Goal: Information Seeking & Learning: Learn about a topic

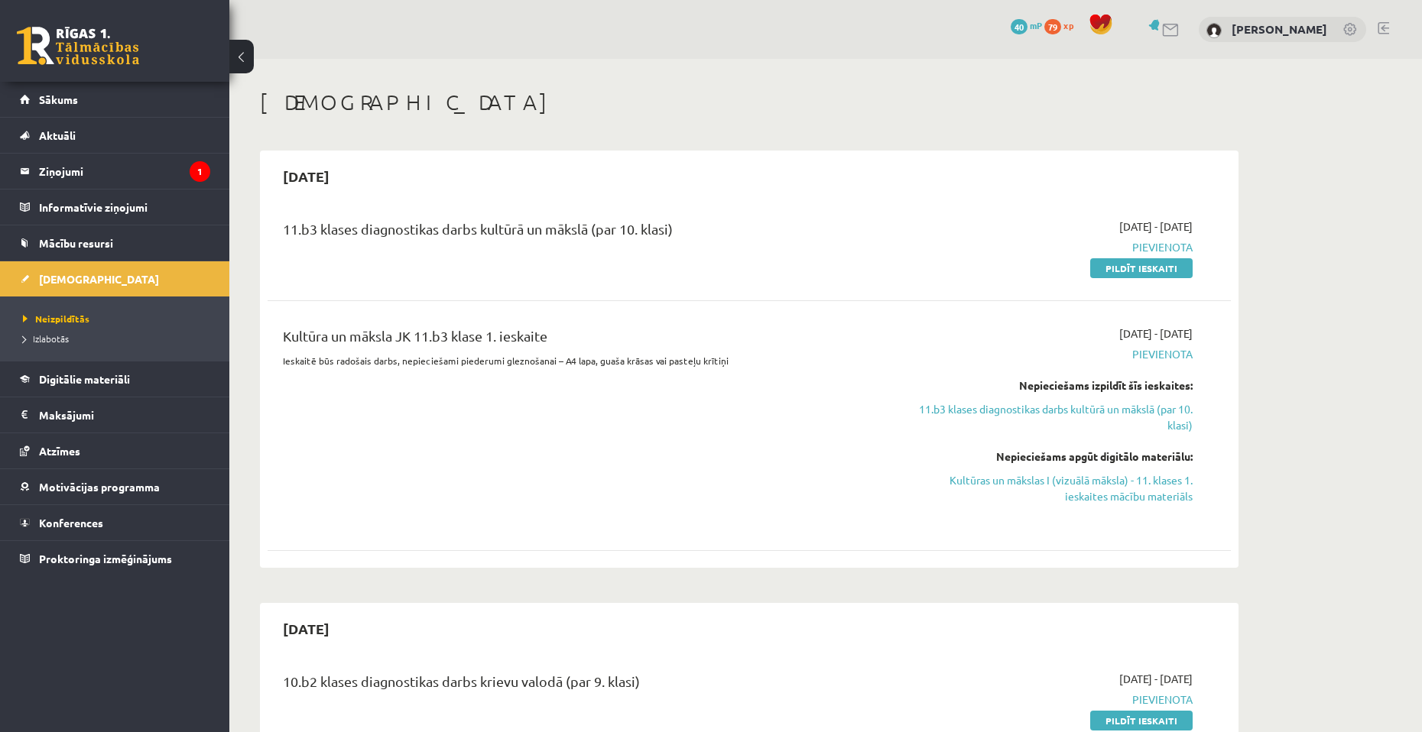
scroll to position [76, 0]
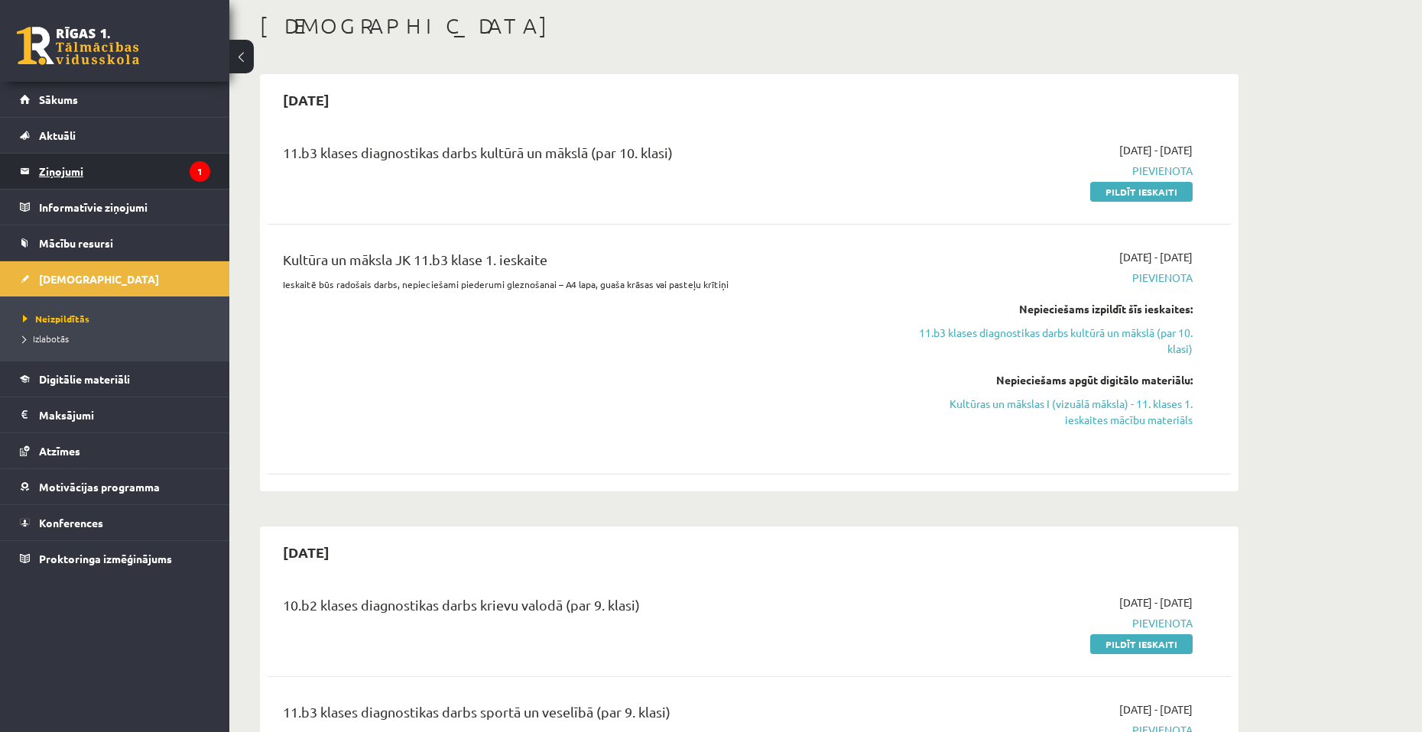
click at [77, 157] on legend "Ziņojumi 1" at bounding box center [124, 171] width 171 height 35
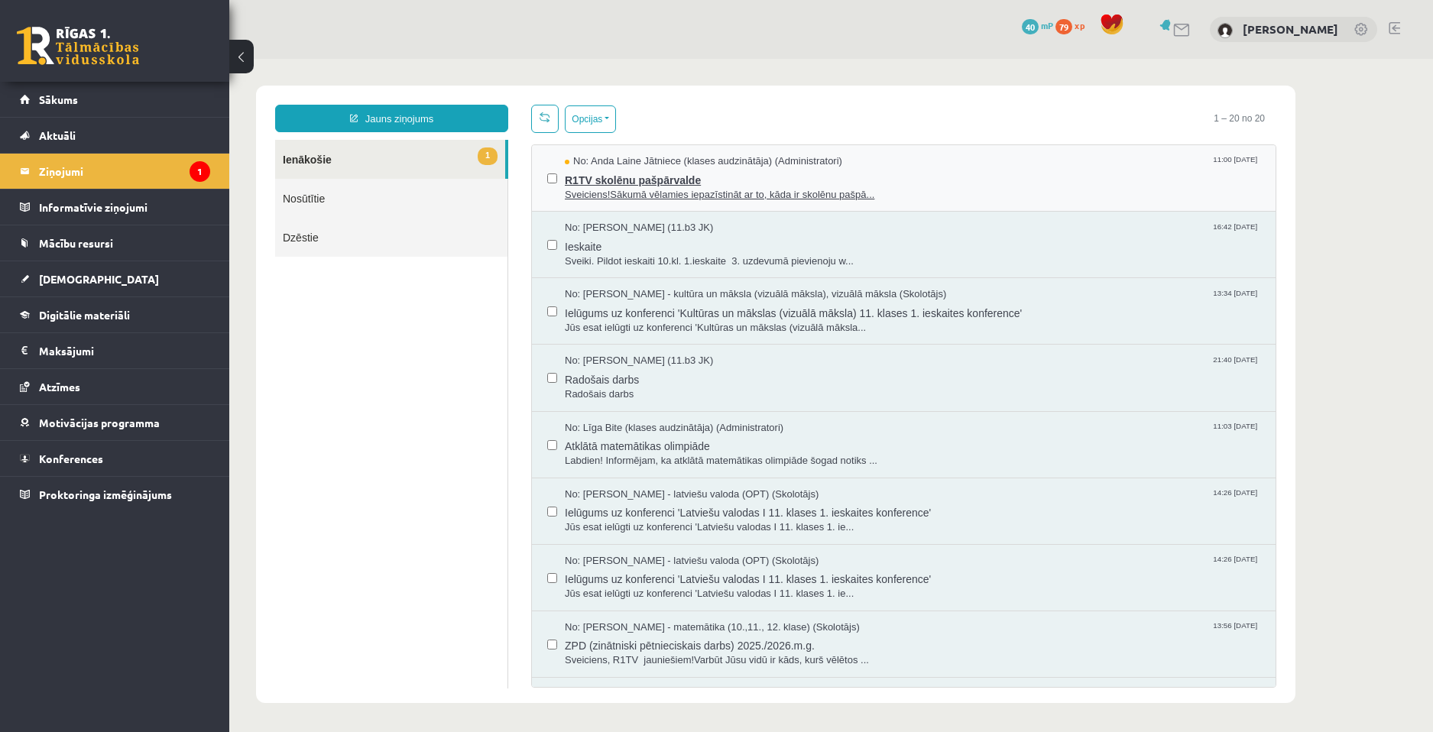
click at [672, 199] on span "Sveiciens!Sākumā vēlamies iepazīstināt ar to, kāda ir skolēnu pašpā..." at bounding box center [913, 195] width 696 height 15
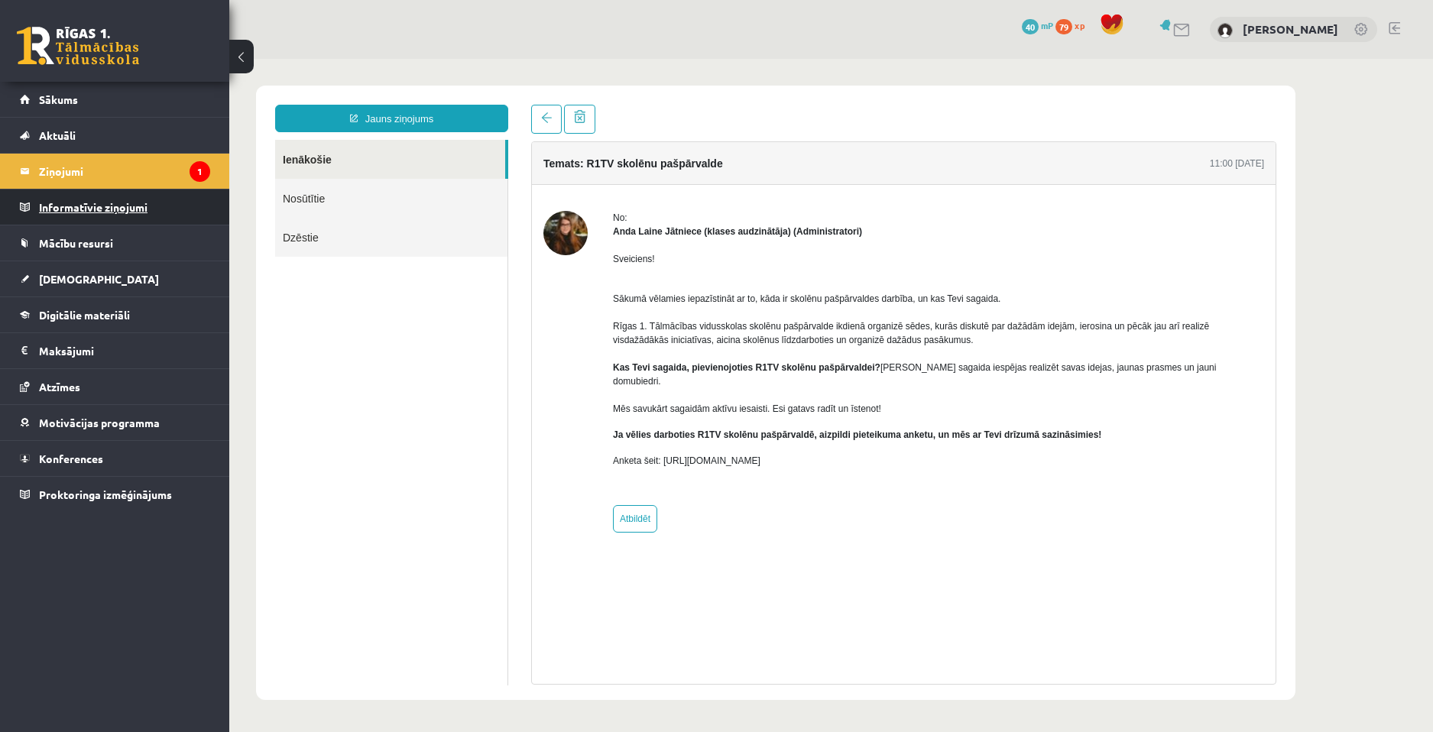
click at [177, 216] on legend "Informatīvie ziņojumi 0" at bounding box center [124, 207] width 171 height 35
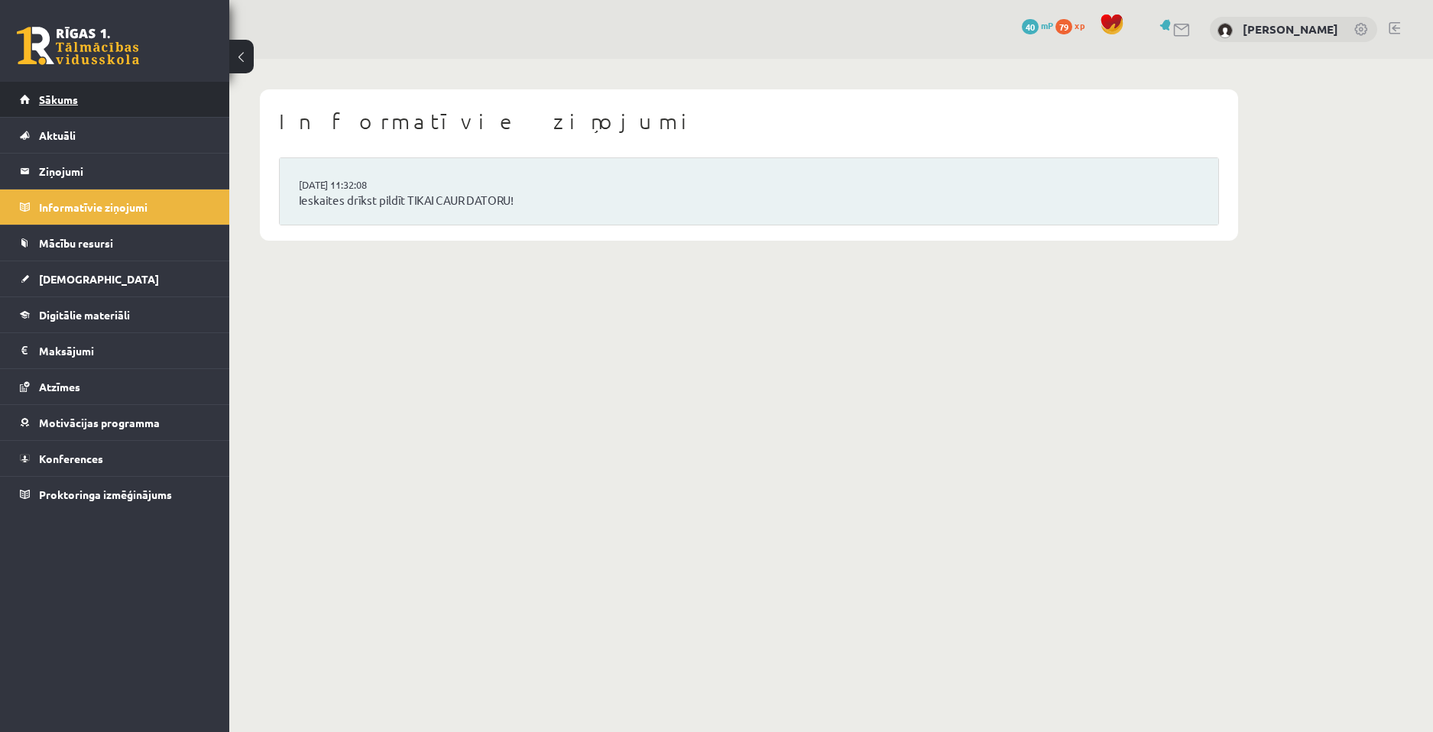
click at [82, 95] on link "Sākums" at bounding box center [115, 99] width 190 height 35
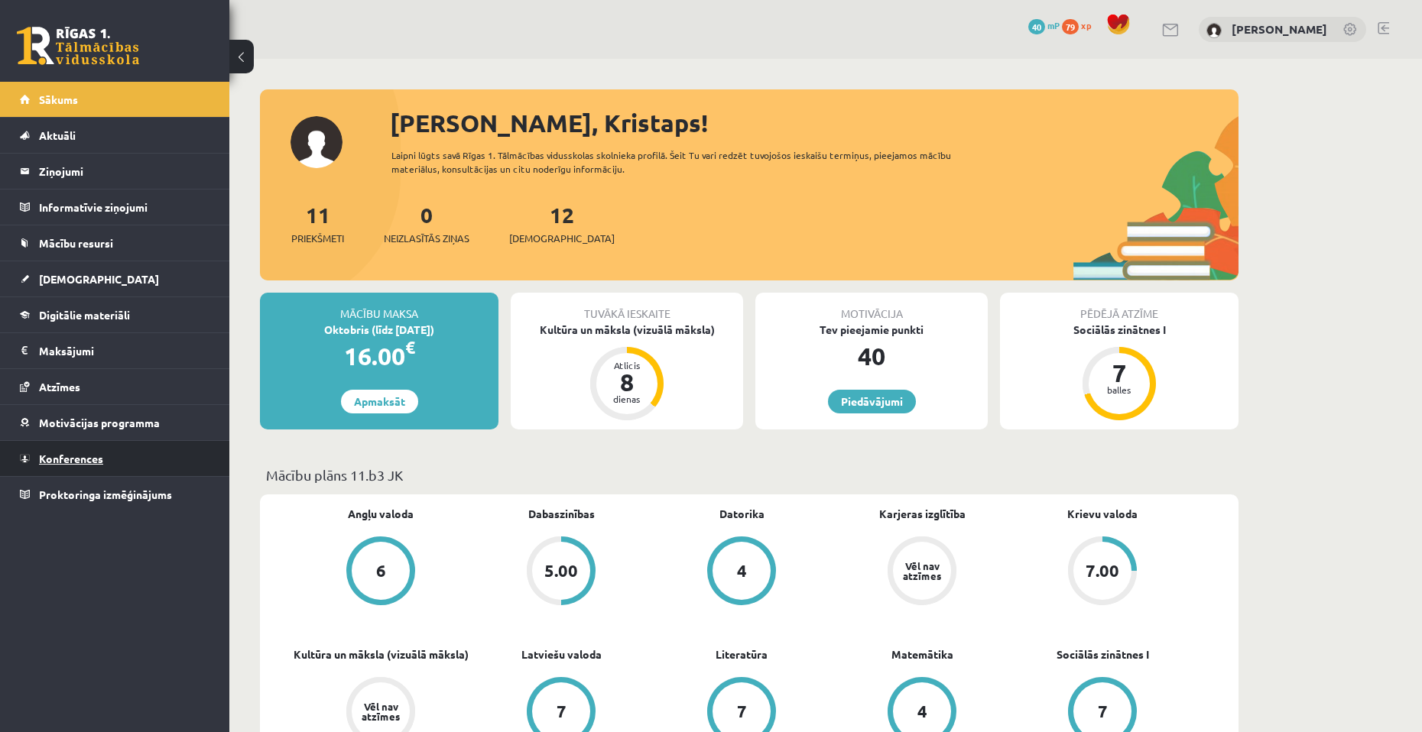
click at [67, 465] on link "Konferences" at bounding box center [115, 458] width 190 height 35
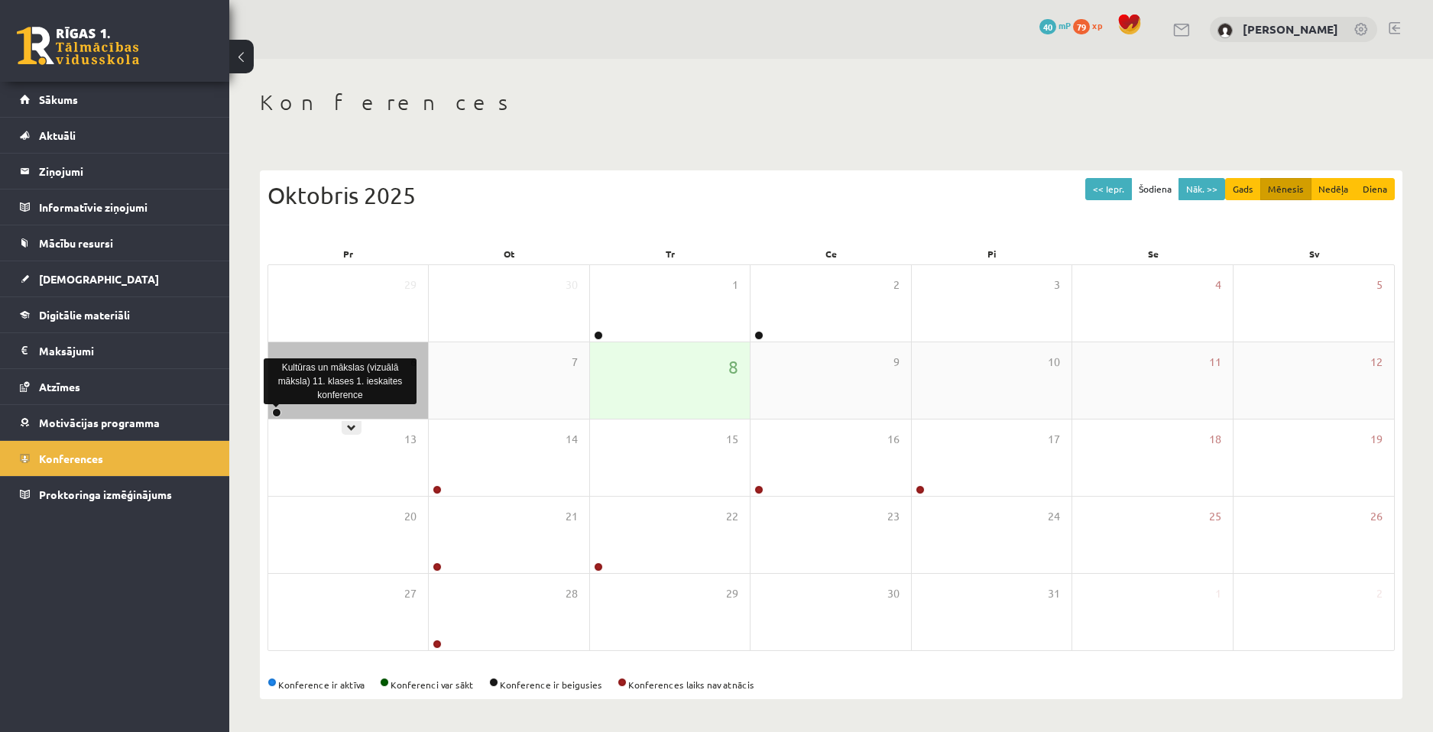
click at [277, 414] on link at bounding box center [276, 412] width 9 height 9
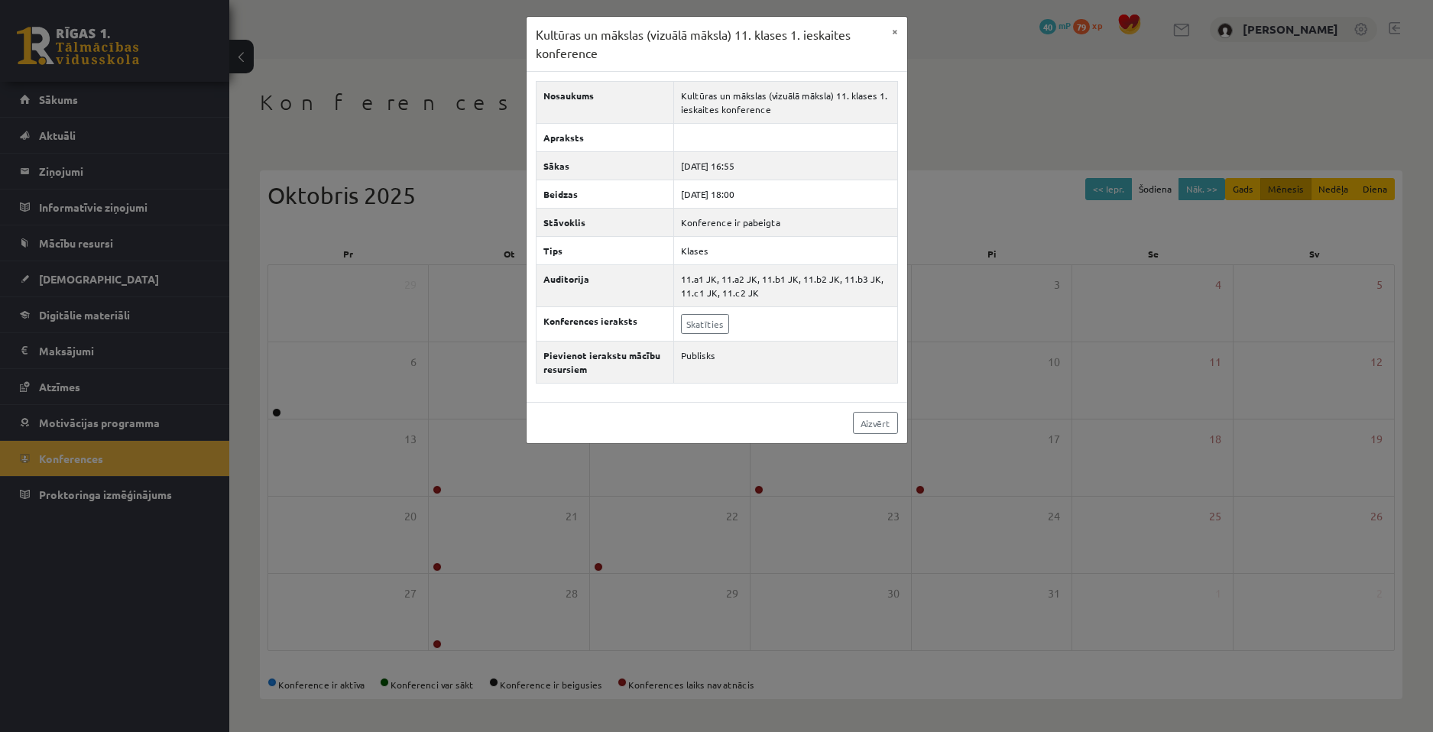
click at [797, 408] on div "Aizvērt" at bounding box center [717, 422] width 381 height 41
click at [700, 321] on link "Skatīties" at bounding box center [705, 324] width 48 height 20
click at [893, 24] on button "×" at bounding box center [895, 31] width 24 height 29
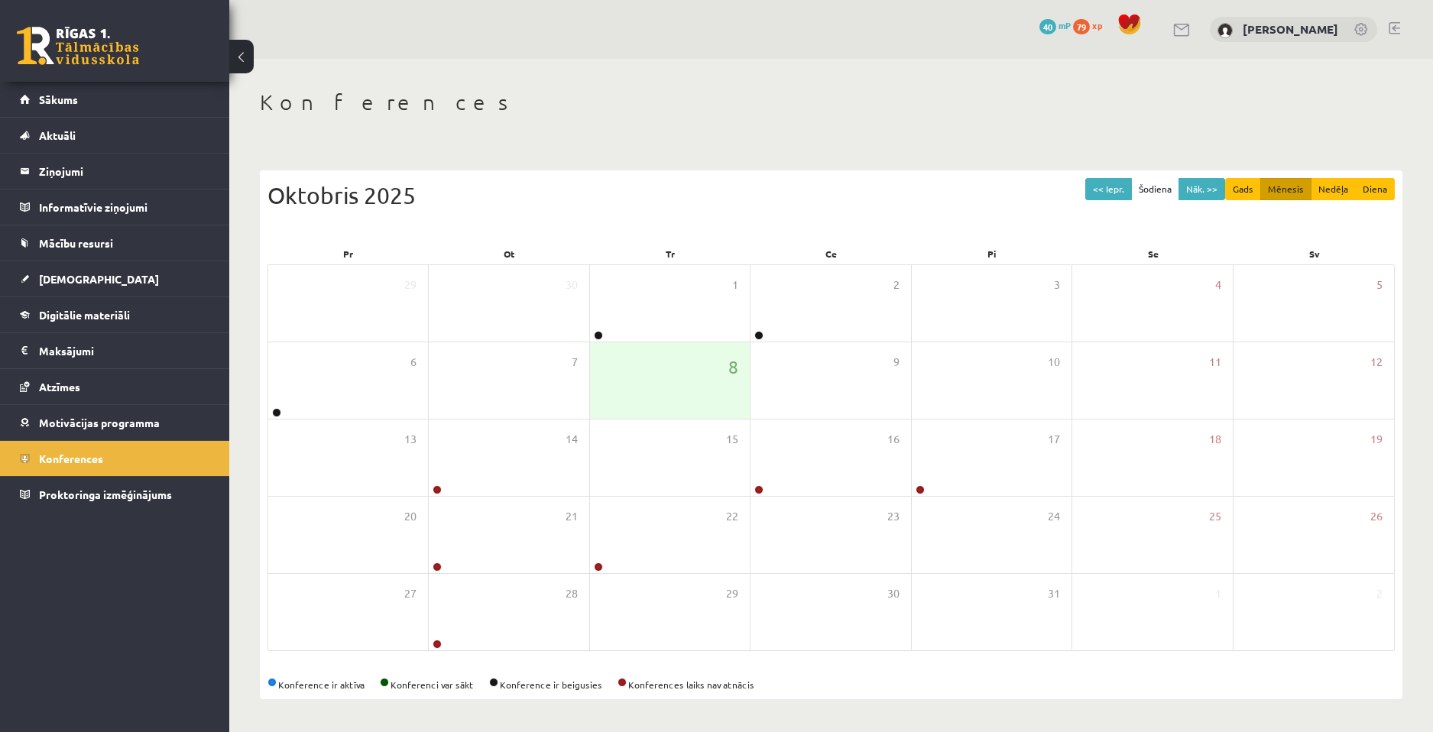
click at [1040, 27] on span "40" at bounding box center [1048, 26] width 17 height 15
